Goal: Navigation & Orientation: Find specific page/section

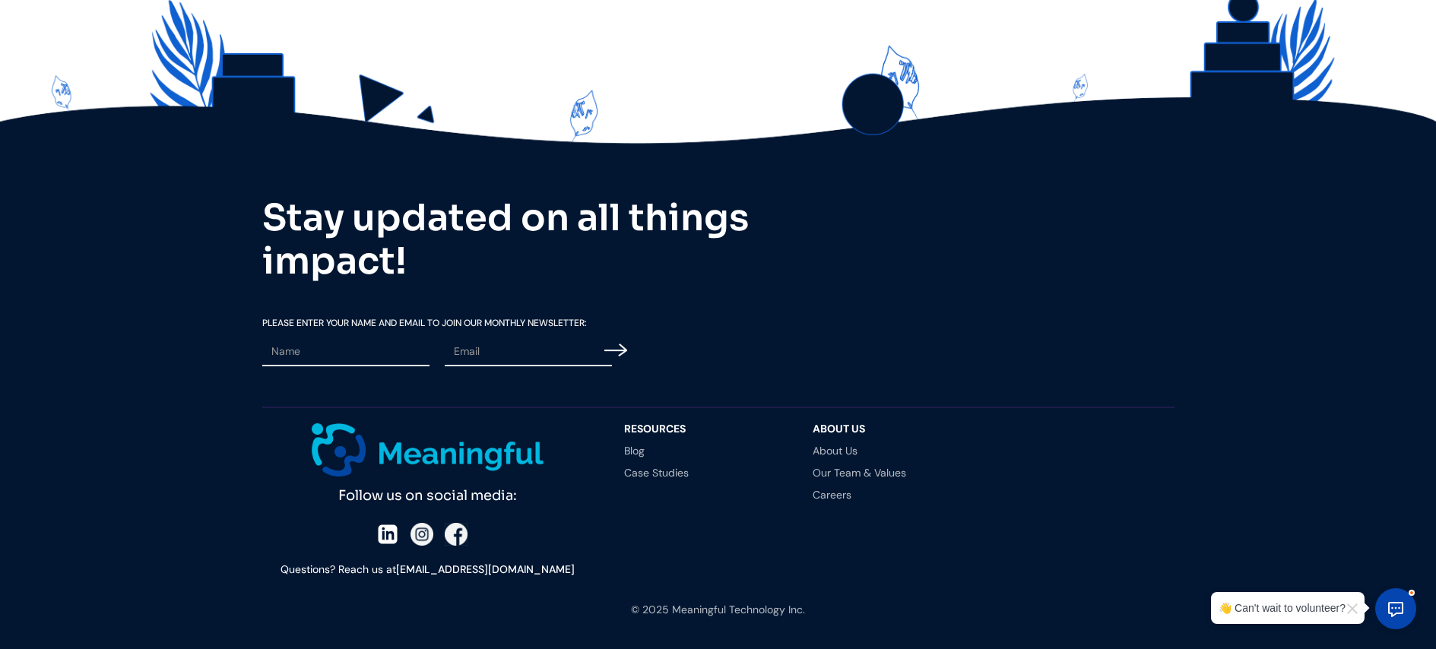
scroll to position [3302, 0]
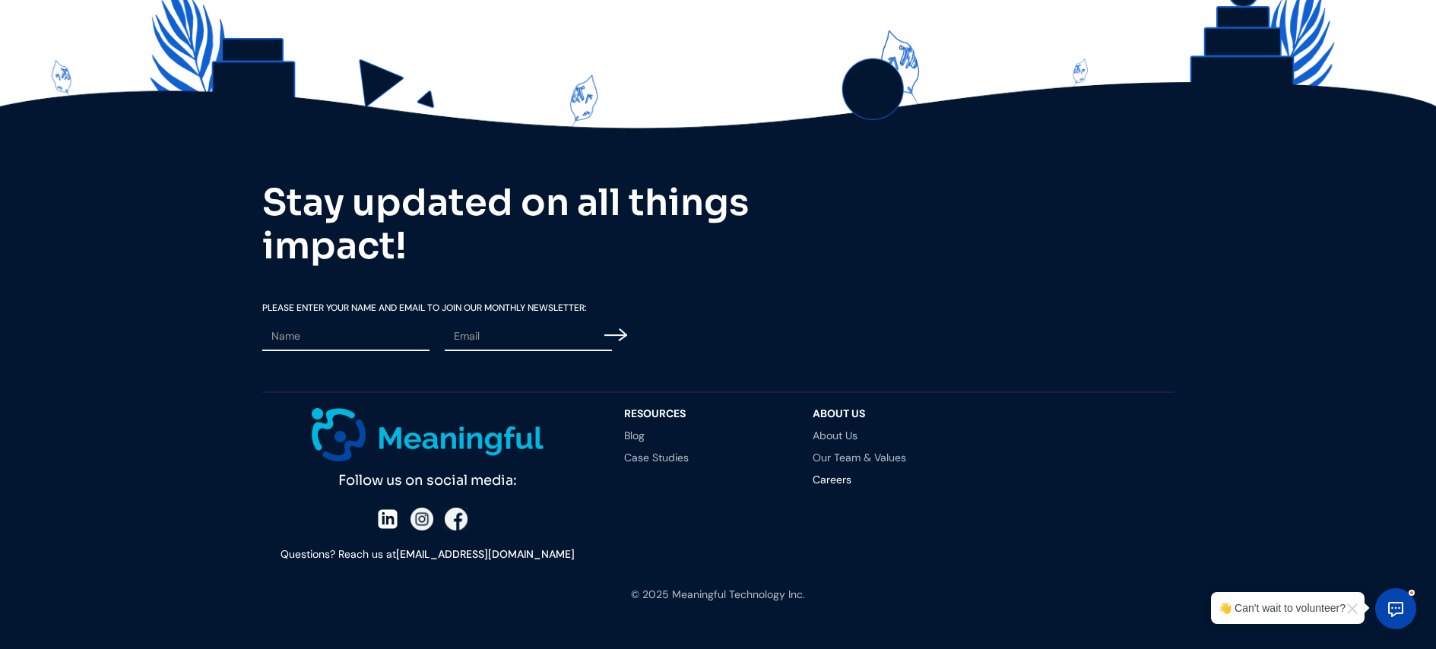
click at [832, 474] on link "Careers" at bounding box center [892, 479] width 158 height 11
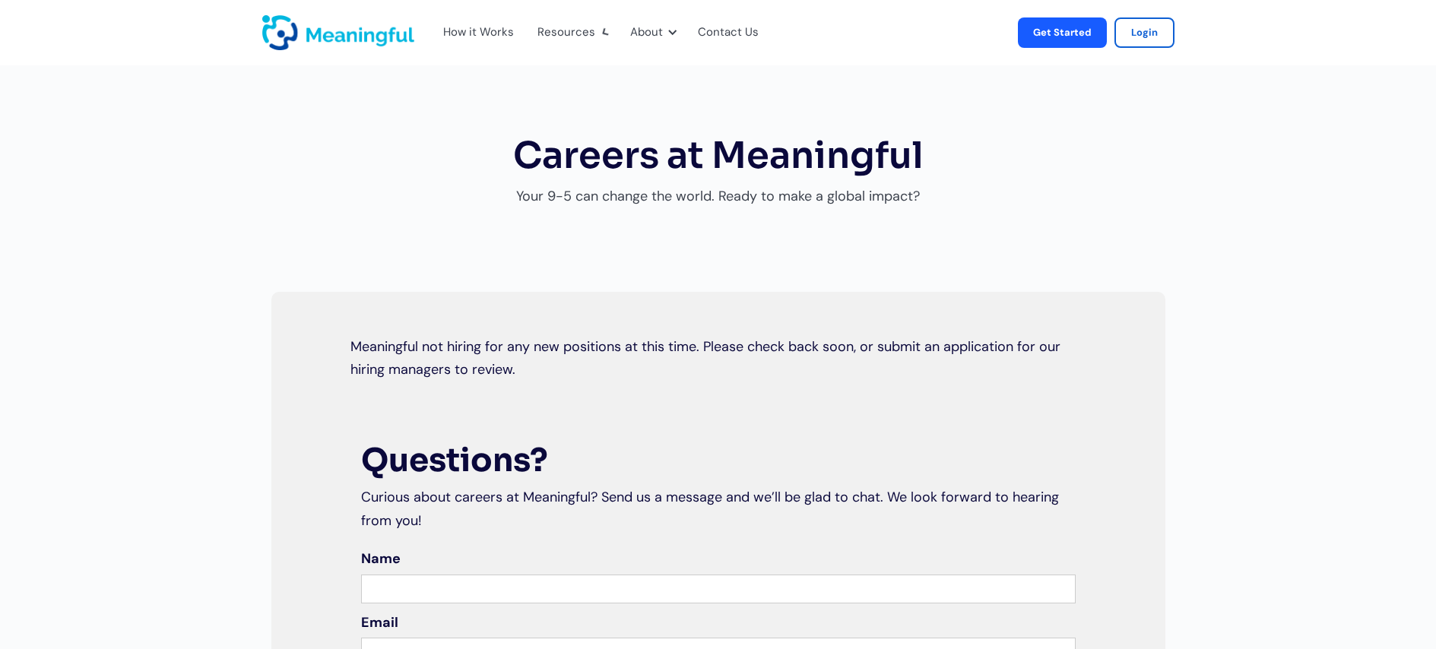
click at [487, 29] on div "How it Works" at bounding box center [478, 33] width 71 height 20
click at [341, 34] on img "home" at bounding box center [338, 32] width 152 height 35
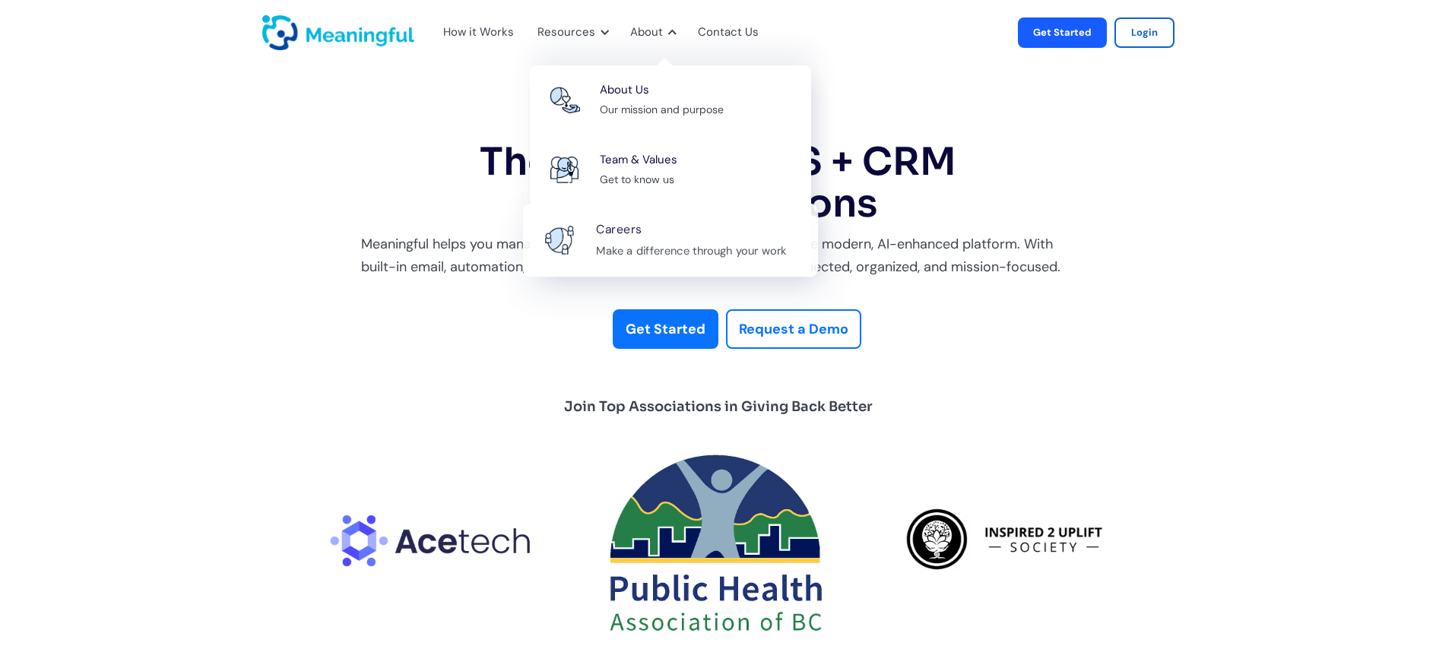
click at [643, 239] on div "Careers Make a difference through your work" at bounding box center [699, 240] width 206 height 41
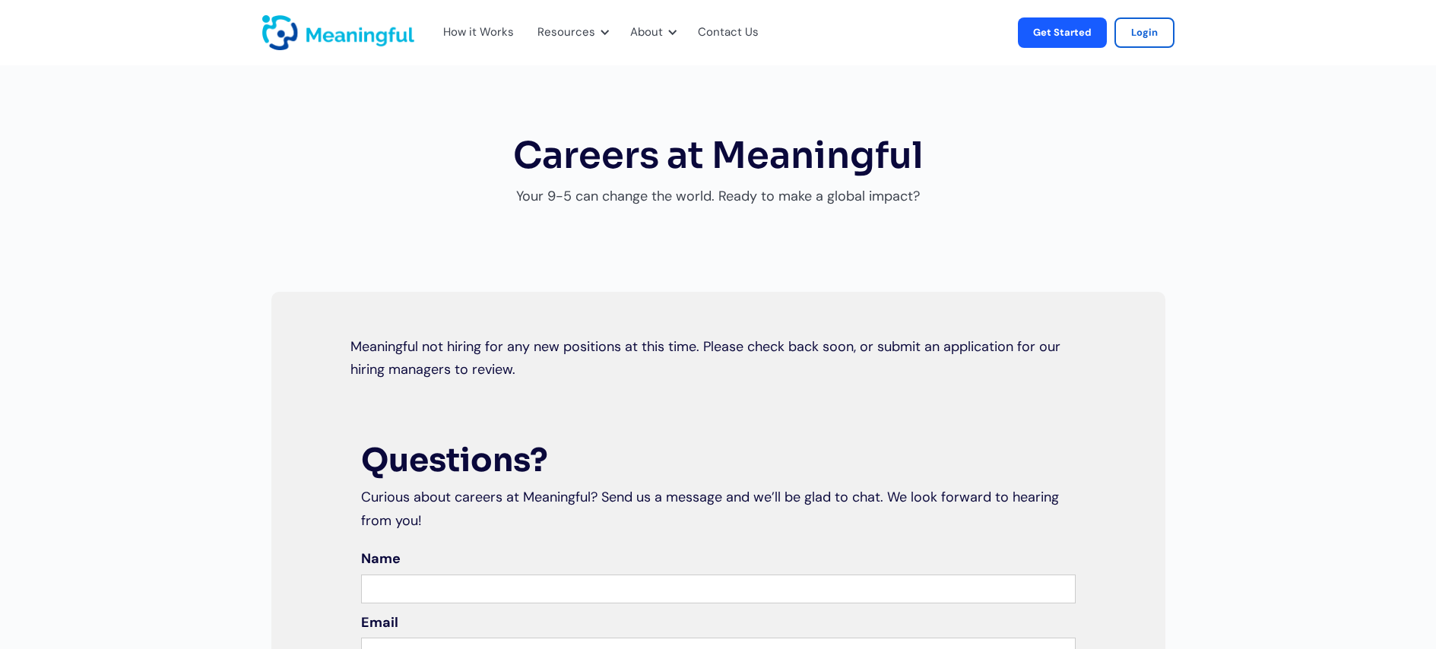
scroll to position [14, 0]
